Goal: Check status: Check status

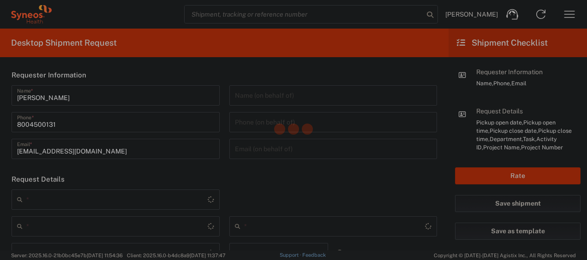
type input "4205"
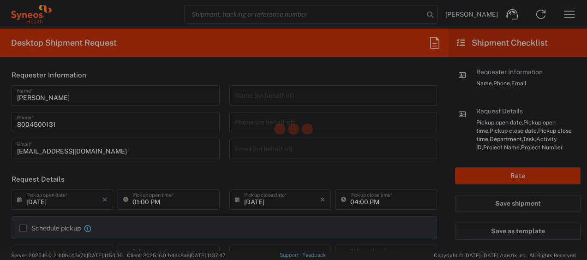
type input "[US_STATE]"
type input "[GEOGRAPHIC_DATA]"
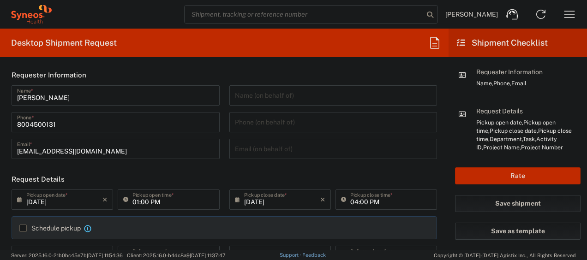
type input "Syneos Health Commercial Servi- [GEOGRAPHIC_DATA] [GEOGRAPHIC_DATA]"
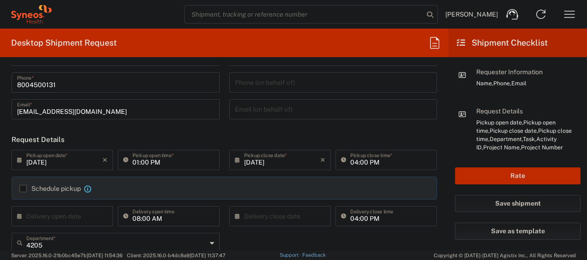
scroll to position [37, 0]
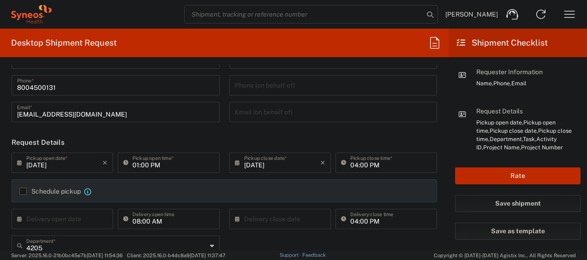
click at [567, 18] on icon "button" at bounding box center [569, 14] width 15 height 15
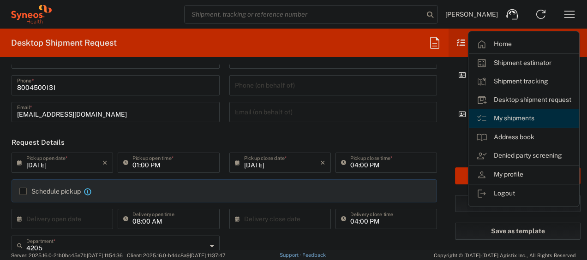
click at [519, 121] on link "My shipments" at bounding box center [524, 118] width 110 height 18
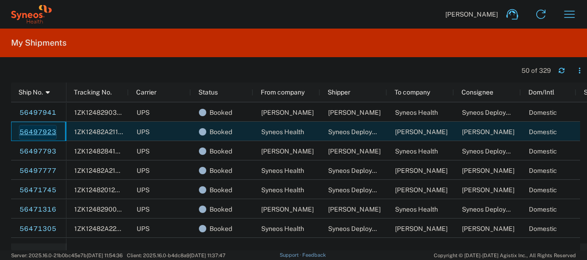
click at [44, 131] on link "56497923" at bounding box center [38, 132] width 38 height 15
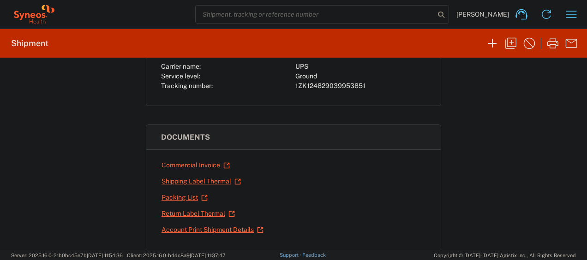
scroll to position [91, 0]
click at [175, 175] on link "Shipping Label Thermal" at bounding box center [201, 181] width 80 height 16
click at [193, 211] on link "Return Label Thermal" at bounding box center [198, 213] width 74 height 16
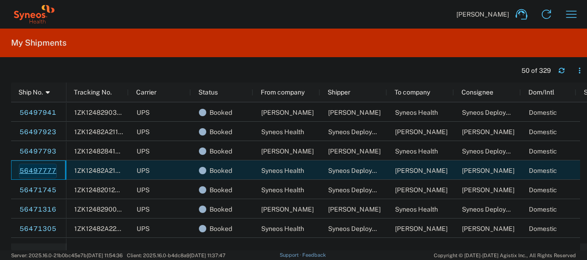
click at [43, 169] on link "56497777" at bounding box center [38, 171] width 38 height 15
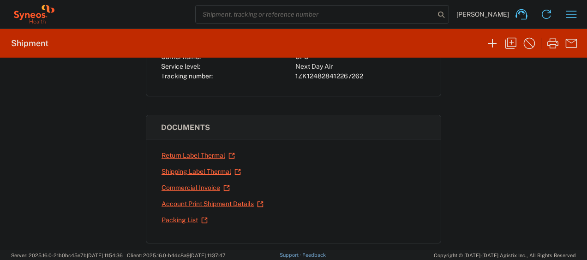
scroll to position [106, 0]
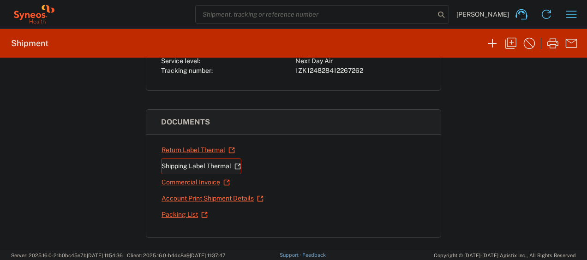
click at [176, 163] on link "Shipping Label Thermal" at bounding box center [201, 166] width 80 height 16
click at [179, 145] on link "Return Label Thermal" at bounding box center [198, 150] width 74 height 16
